Goal: Task Accomplishment & Management: Manage account settings

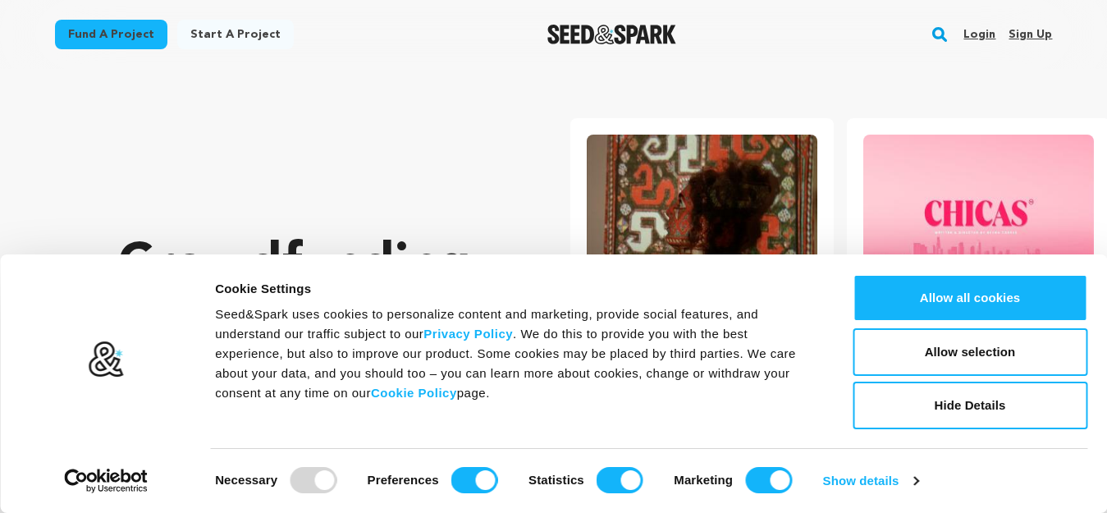
click at [1037, 35] on link "Sign up" at bounding box center [1029, 34] width 43 height 26
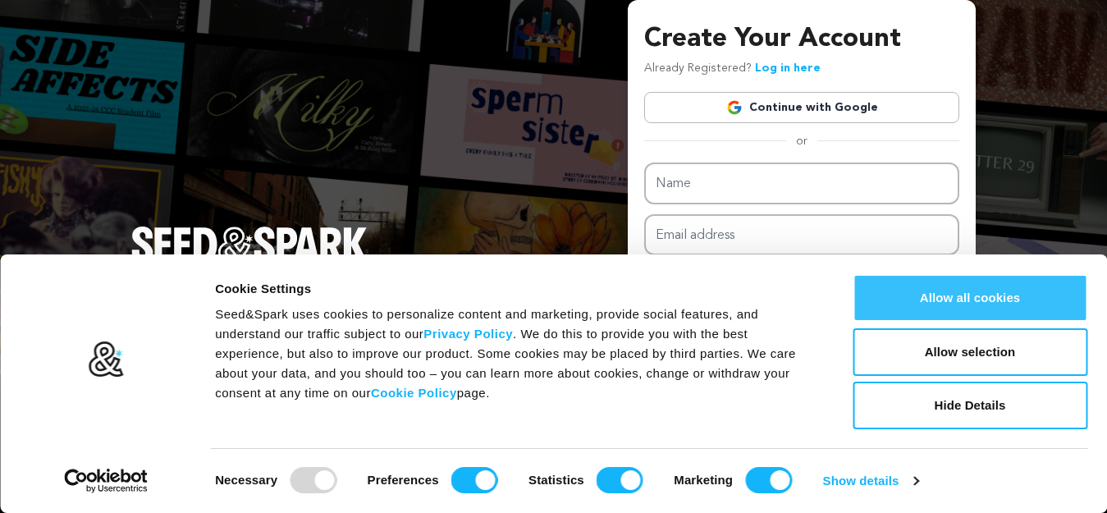
click at [954, 299] on button "Allow all cookies" at bounding box center [969, 298] width 235 height 48
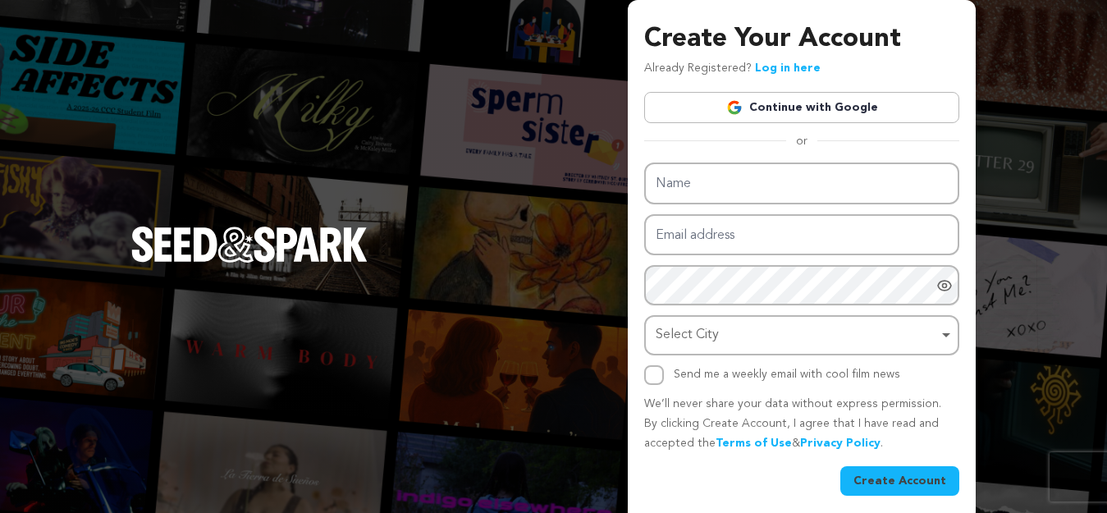
click at [825, 99] on link "Continue with Google" at bounding box center [801, 107] width 315 height 31
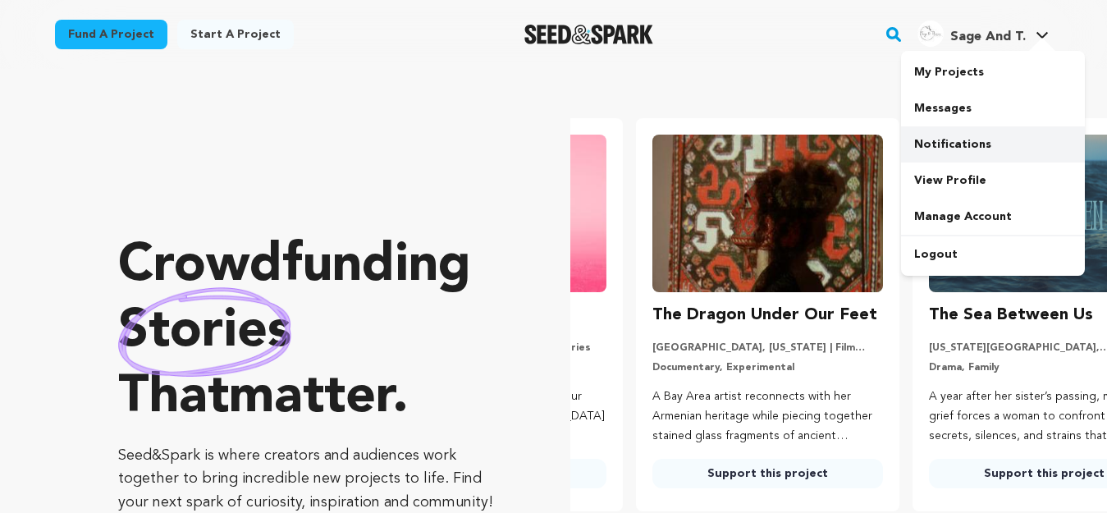
scroll to position [0, 290]
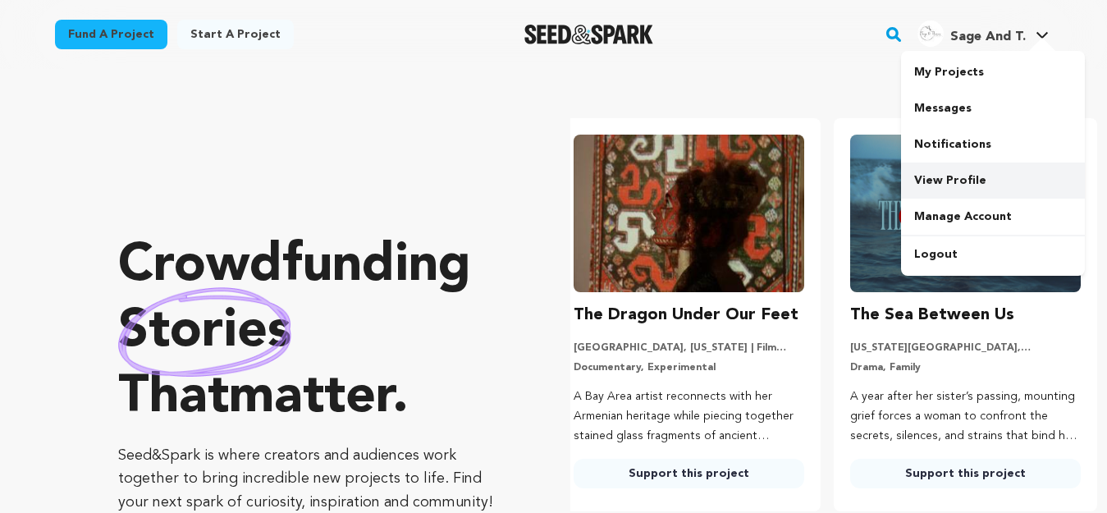
click at [945, 184] on link "View Profile" at bounding box center [993, 180] width 184 height 36
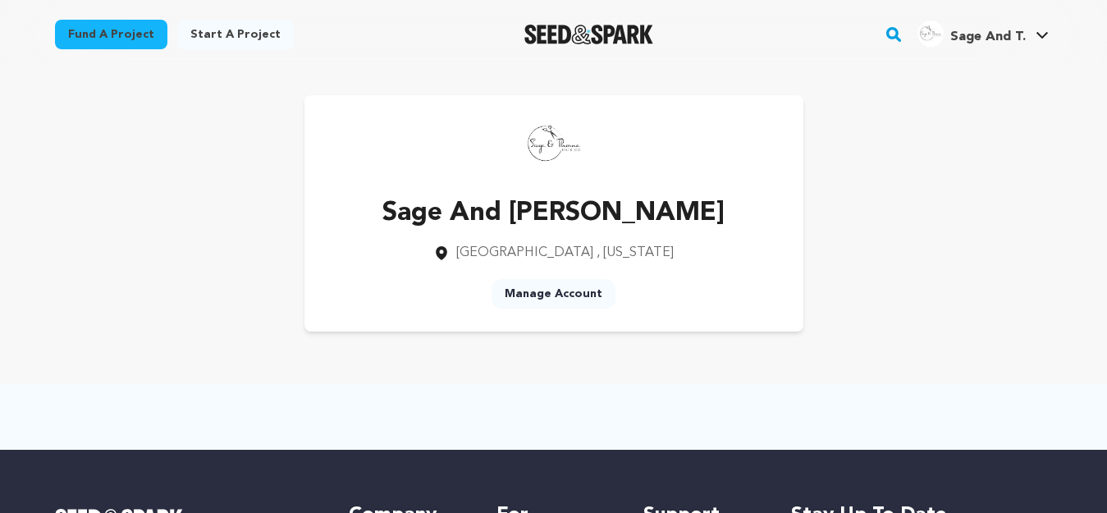
click at [590, 292] on link "Manage Account" at bounding box center [553, 294] width 124 height 30
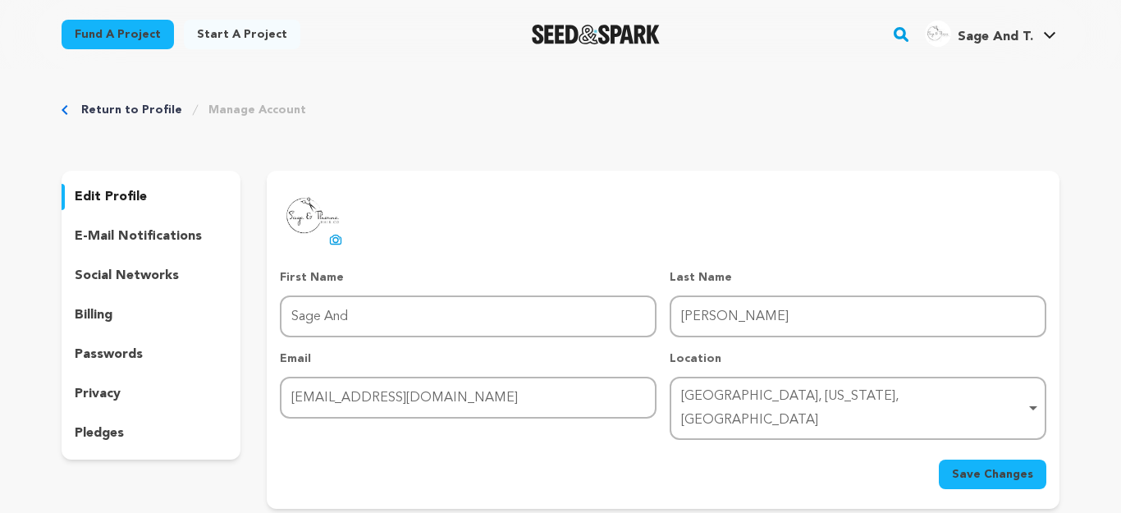
click at [130, 273] on p "social networks" at bounding box center [127, 276] width 104 height 20
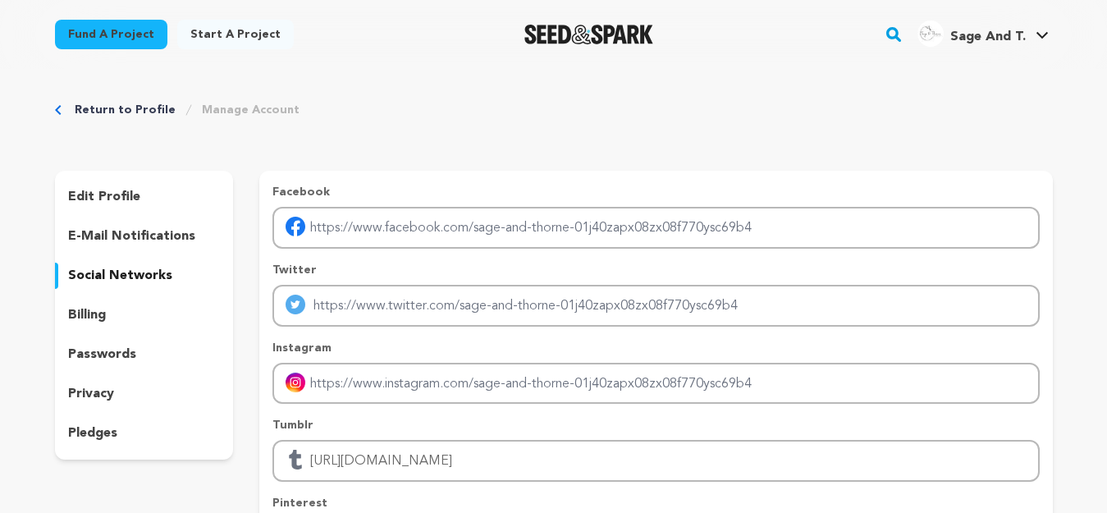
click at [128, 185] on div "edit profile" at bounding box center [144, 197] width 179 height 26
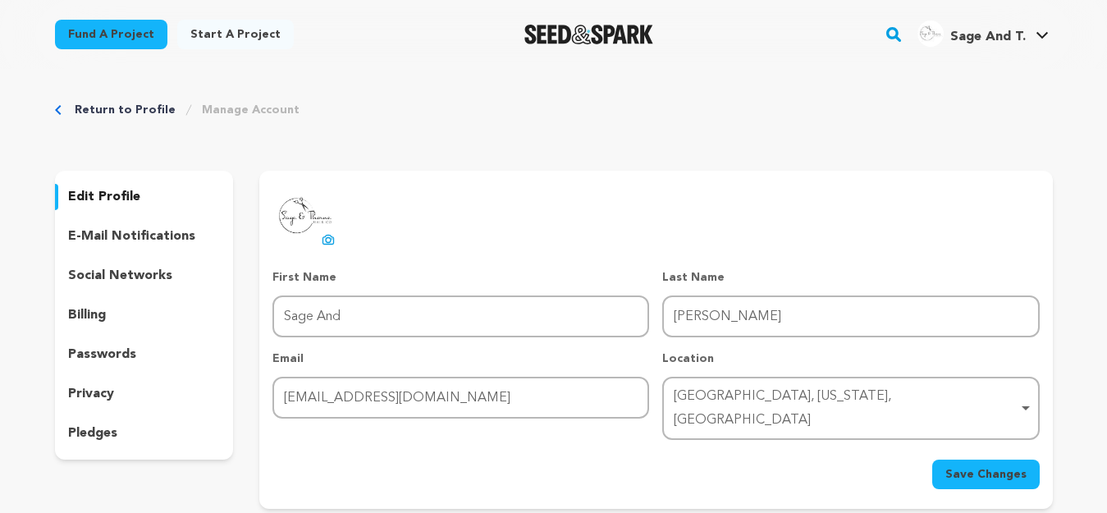
scroll to position [82, 0]
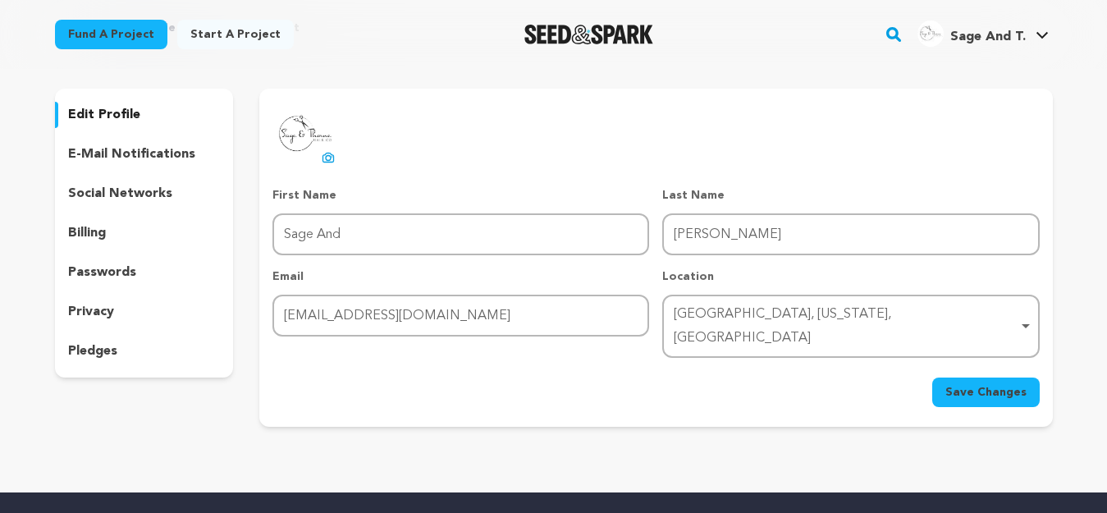
click at [135, 190] on p "social networks" at bounding box center [120, 194] width 104 height 20
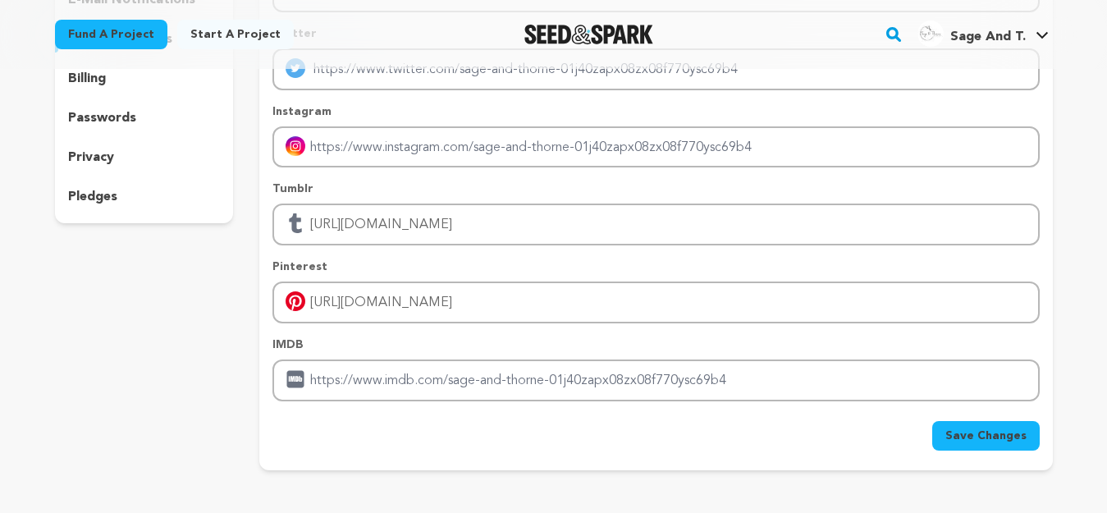
scroll to position [246, 0]
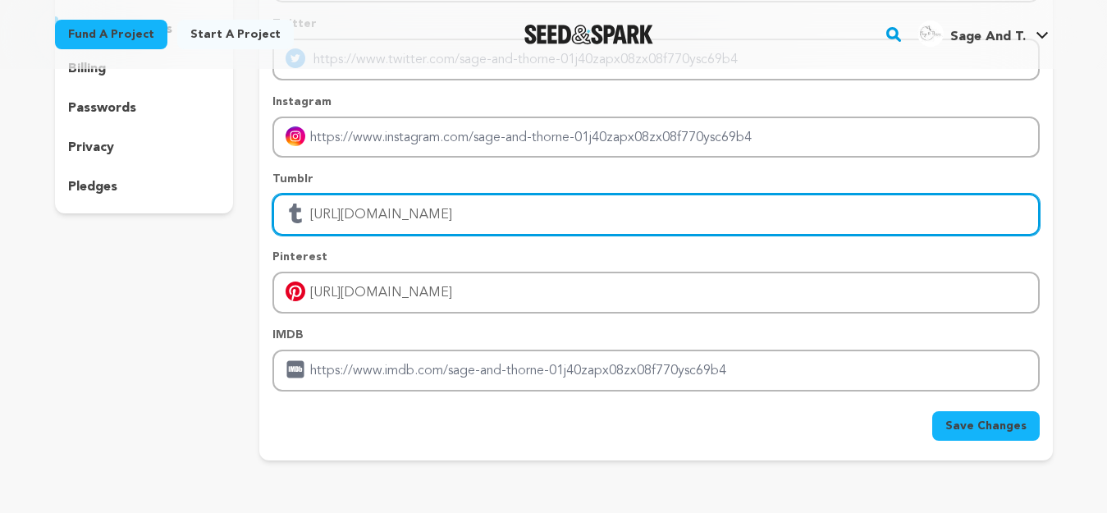
click at [332, 218] on input "[URL][DOMAIN_NAME]" at bounding box center [655, 215] width 766 height 42
click at [380, 213] on input "[URL][DOMAIN_NAME]" at bounding box center [655, 215] width 766 height 42
click at [471, 221] on input "[URL][DOMAIN_NAME]" at bounding box center [655, 215] width 766 height 42
click at [526, 221] on input "[URL][DOMAIN_NAME]" at bounding box center [655, 215] width 766 height 42
click at [569, 221] on input "[URL][DOMAIN_NAME]" at bounding box center [655, 215] width 766 height 42
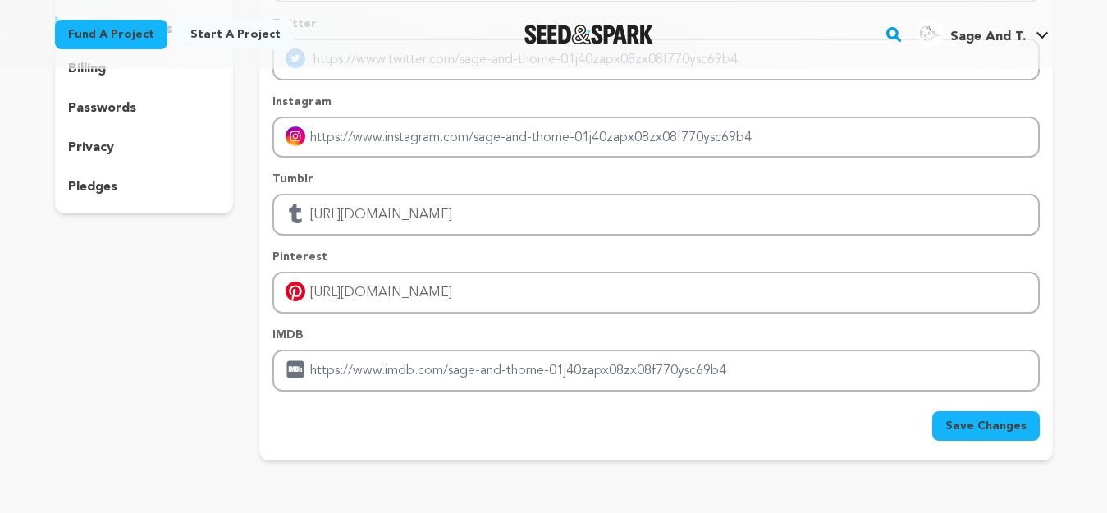
click at [994, 421] on span "Save Changes" at bounding box center [985, 426] width 81 height 16
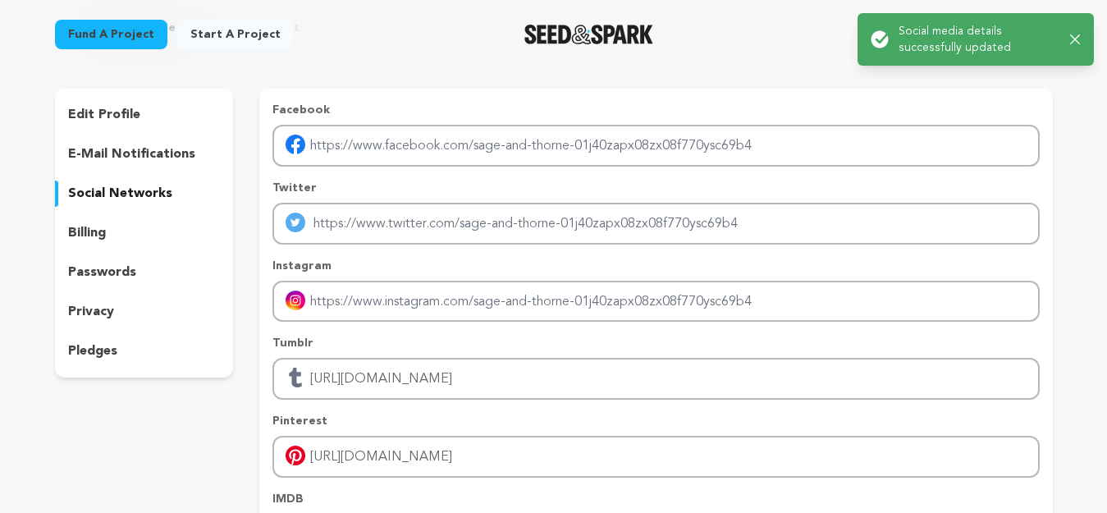
scroll to position [0, 0]
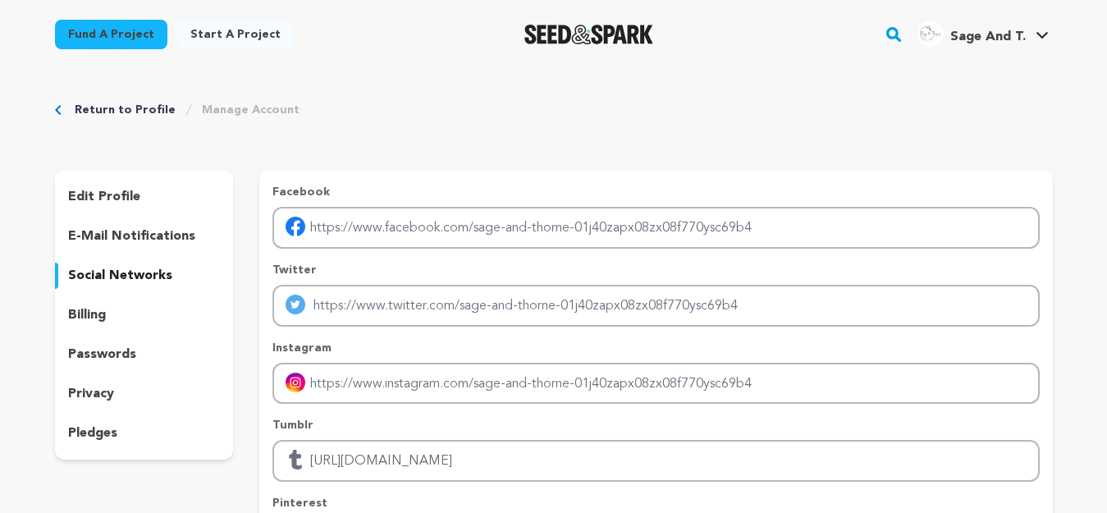
click at [98, 200] on p "edit profile" at bounding box center [104, 197] width 72 height 20
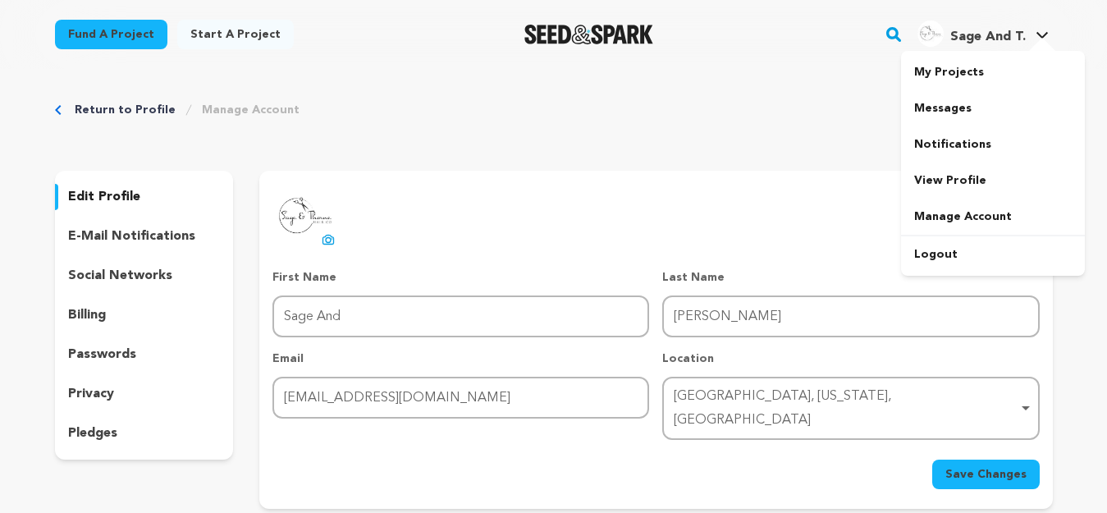
click at [969, 31] on span "Sage And T." at bounding box center [987, 36] width 75 height 13
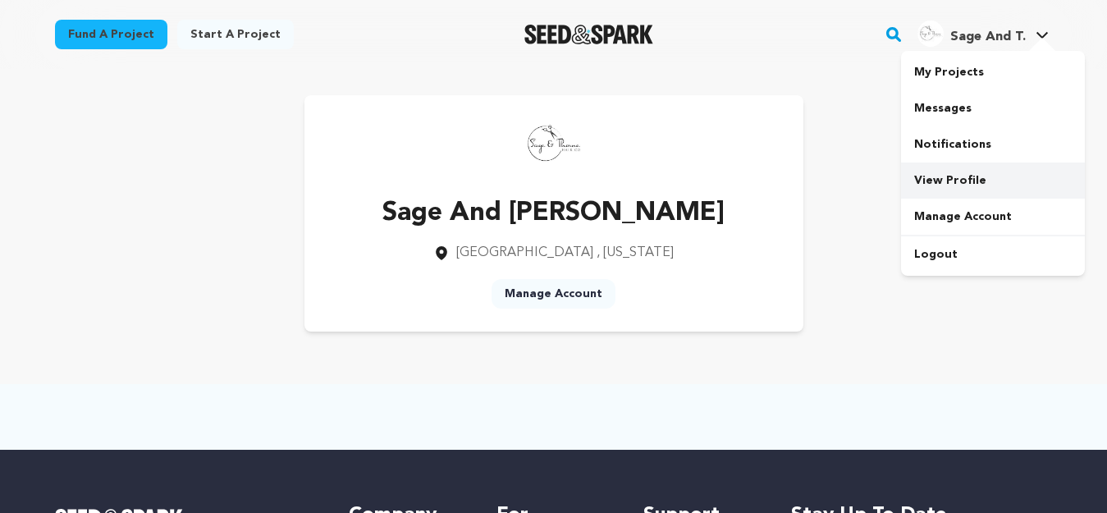
click at [937, 176] on link "View Profile" at bounding box center [993, 180] width 184 height 36
